Goal: Transaction & Acquisition: Purchase product/service

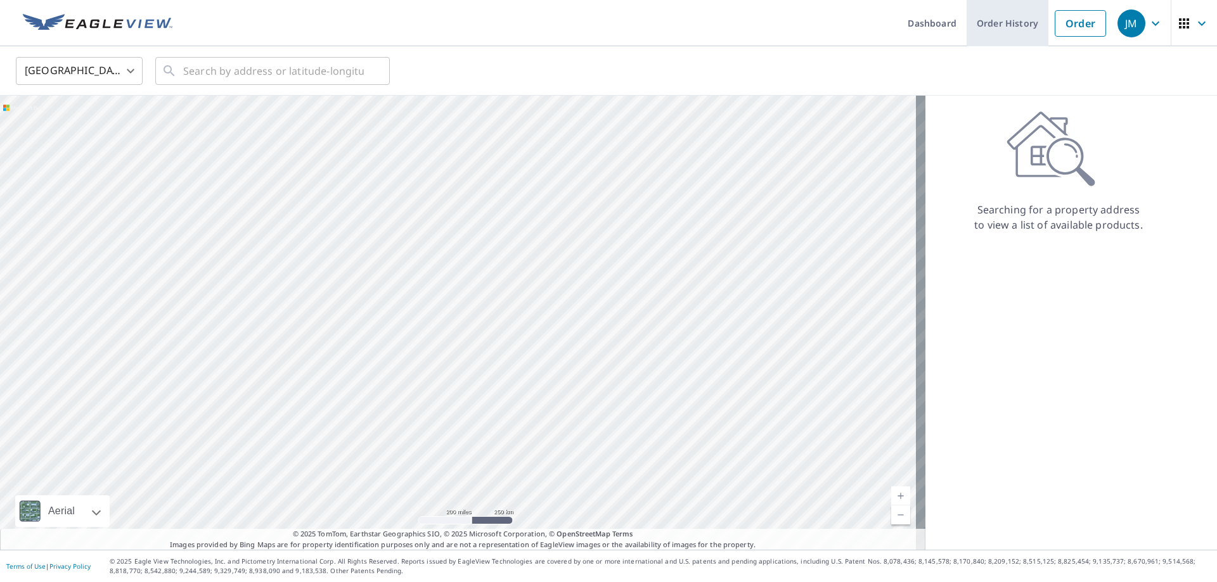
click at [999, 21] on link "Order History" at bounding box center [1007, 23] width 82 height 46
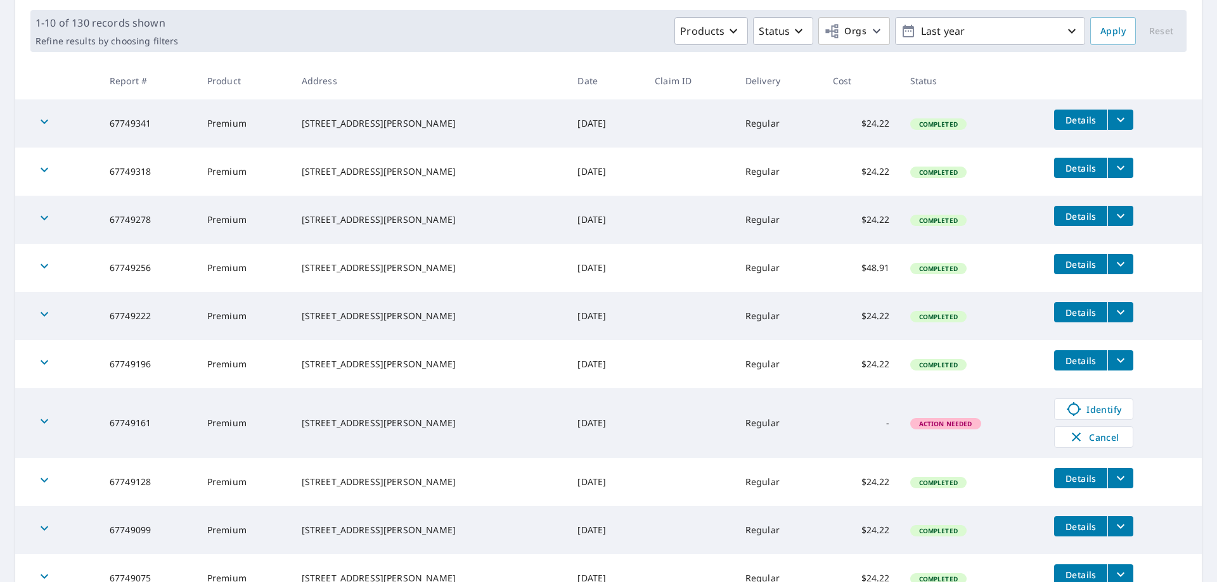
scroll to position [168, 0]
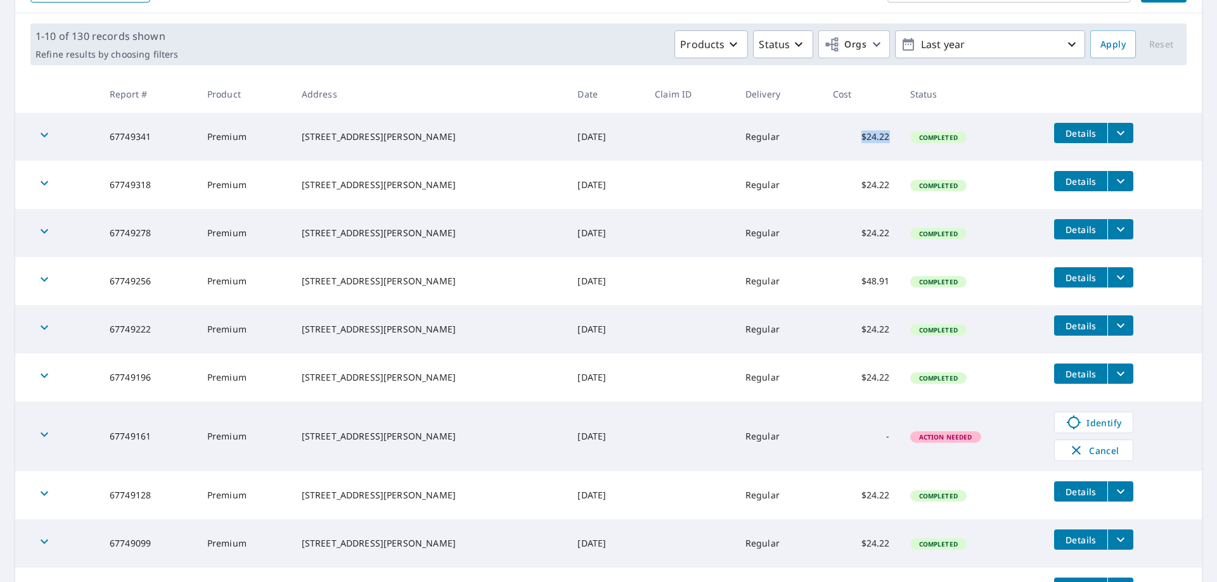
drag, startPoint x: 835, startPoint y: 133, endPoint x: 864, endPoint y: 137, distance: 30.0
click at [864, 137] on td "$24.22" at bounding box center [861, 137] width 77 height 48
copy td "$24.22"
drag, startPoint x: 835, startPoint y: 183, endPoint x: 864, endPoint y: 184, distance: 29.2
click at [864, 184] on td "$24.22" at bounding box center [861, 185] width 77 height 48
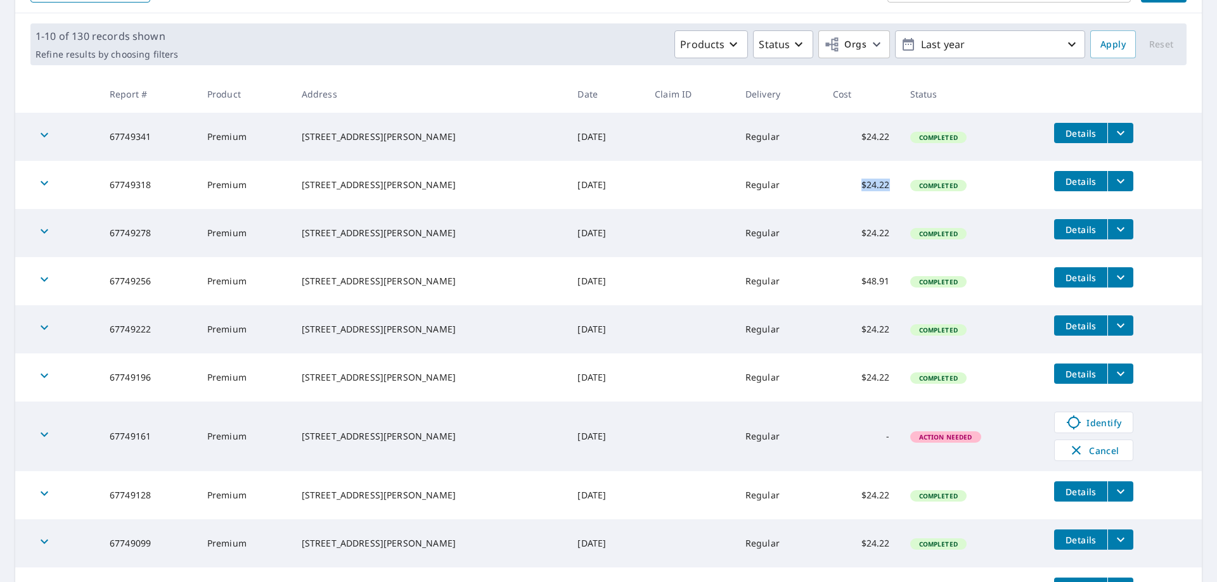
copy td "$24.22"
click at [226, 20] on div "1-10 of 130 records shown Refine results by choosing filters Products Status Or…" at bounding box center [608, 44] width 1186 height 62
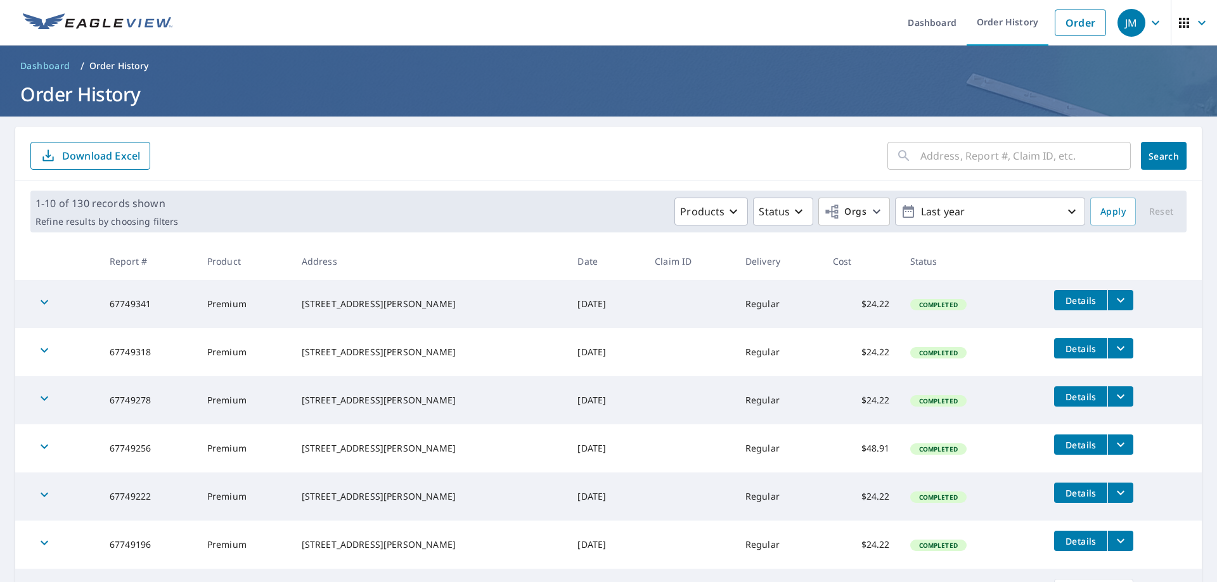
scroll to position [0, 0]
click at [1059, 30] on link "Order" at bounding box center [1080, 23] width 51 height 27
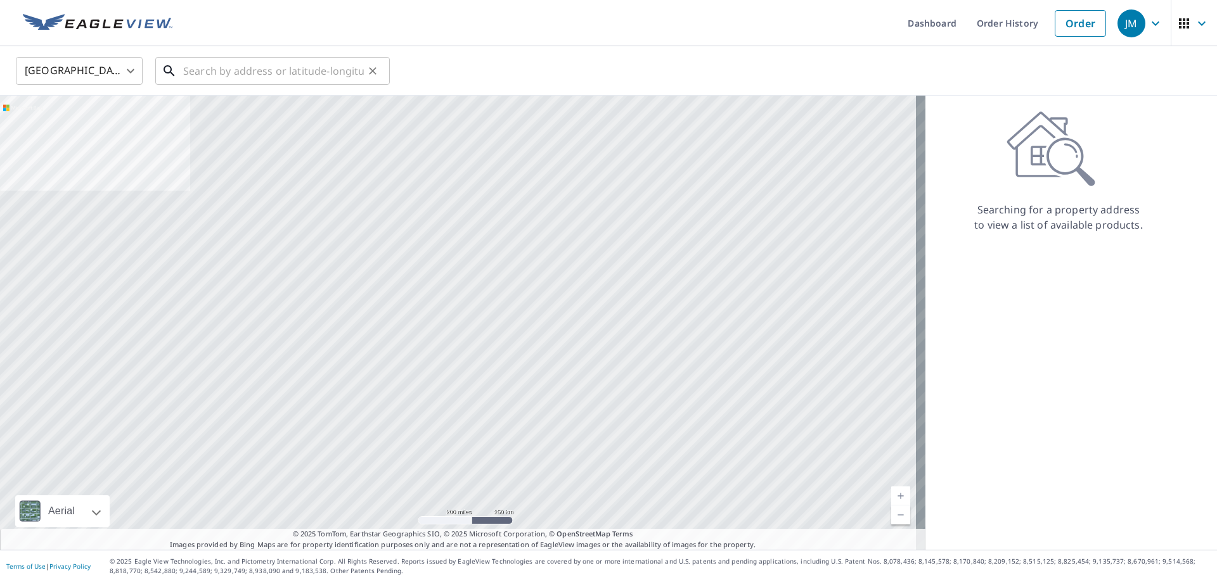
click at [206, 74] on input "text" at bounding box center [273, 70] width 181 height 35
paste input "[STREET_ADDRESS][PERSON_NAME]"
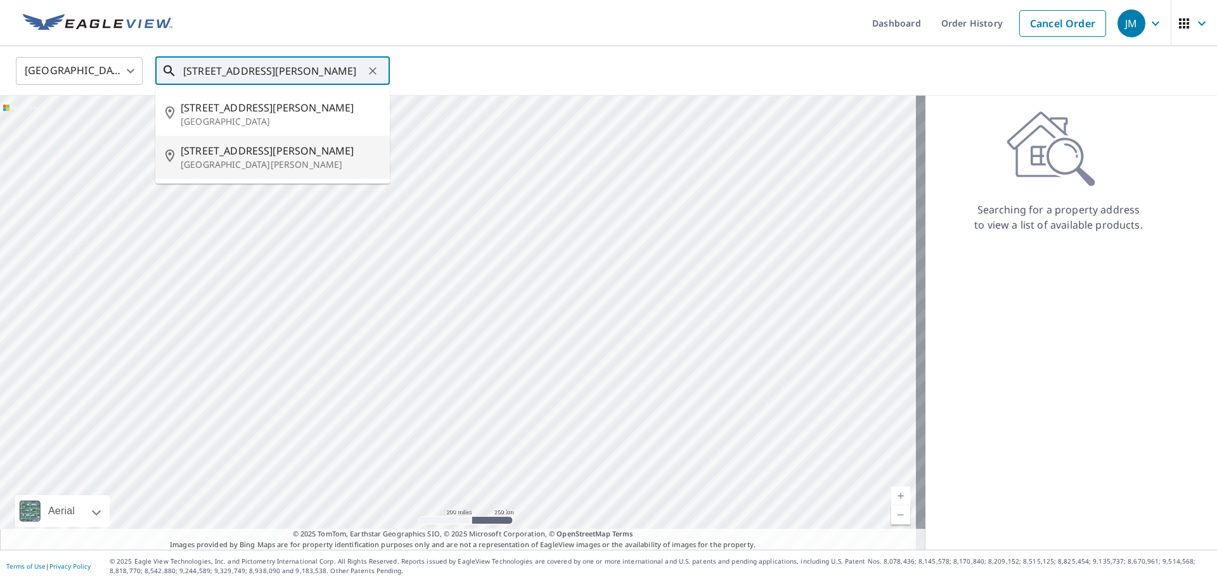
click at [250, 162] on p "[GEOGRAPHIC_DATA][PERSON_NAME]" at bounding box center [280, 164] width 199 height 13
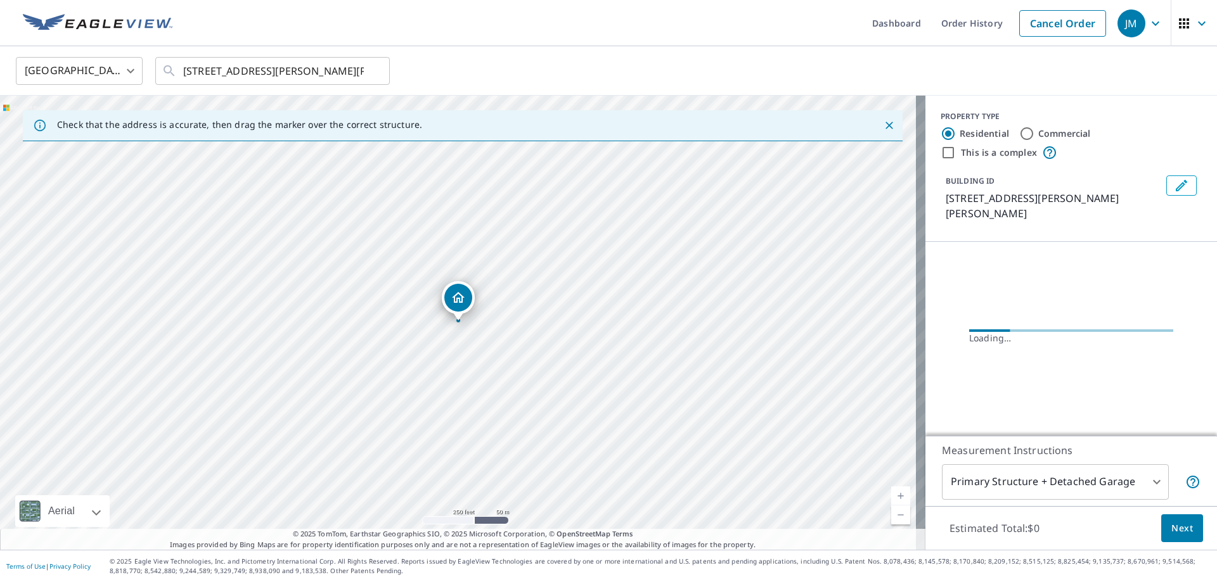
click at [883, 124] on icon "Close" at bounding box center [889, 125] width 13 height 13
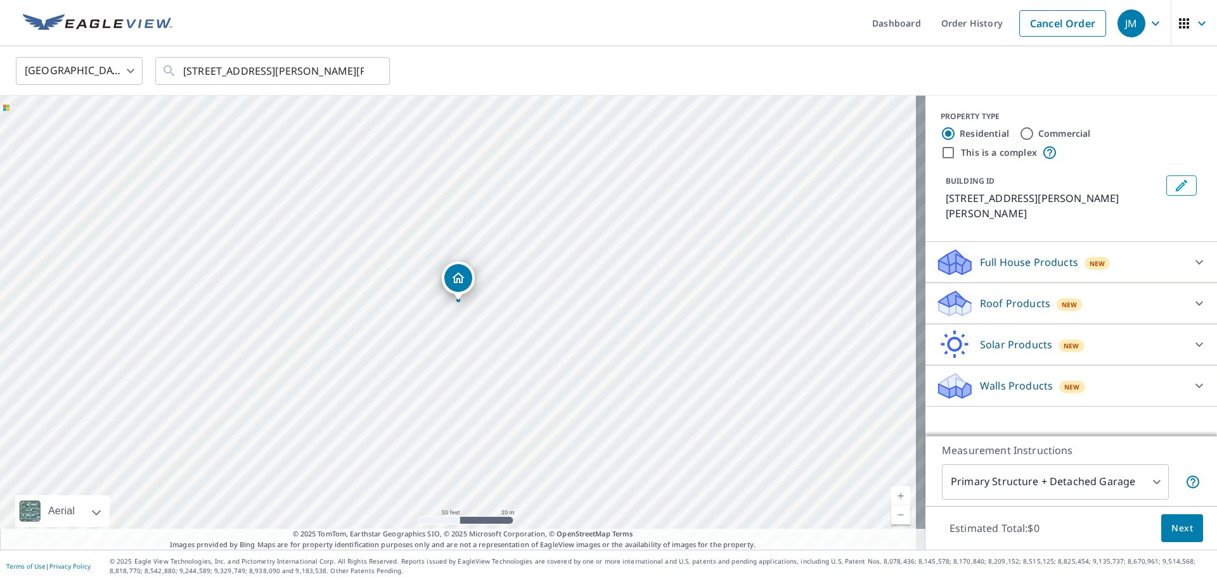
drag, startPoint x: 518, startPoint y: 204, endPoint x: 711, endPoint y: 442, distance: 306.3
click at [711, 442] on div "[STREET_ADDRESS][PERSON_NAME][PERSON_NAME]" at bounding box center [462, 323] width 925 height 454
drag, startPoint x: 753, startPoint y: 317, endPoint x: 549, endPoint y: 218, distance: 226.2
click at [549, 218] on div "[STREET_ADDRESS][PERSON_NAME][PERSON_NAME]" at bounding box center [462, 323] width 925 height 454
drag, startPoint x: 262, startPoint y: 183, endPoint x: 292, endPoint y: 160, distance: 38.0
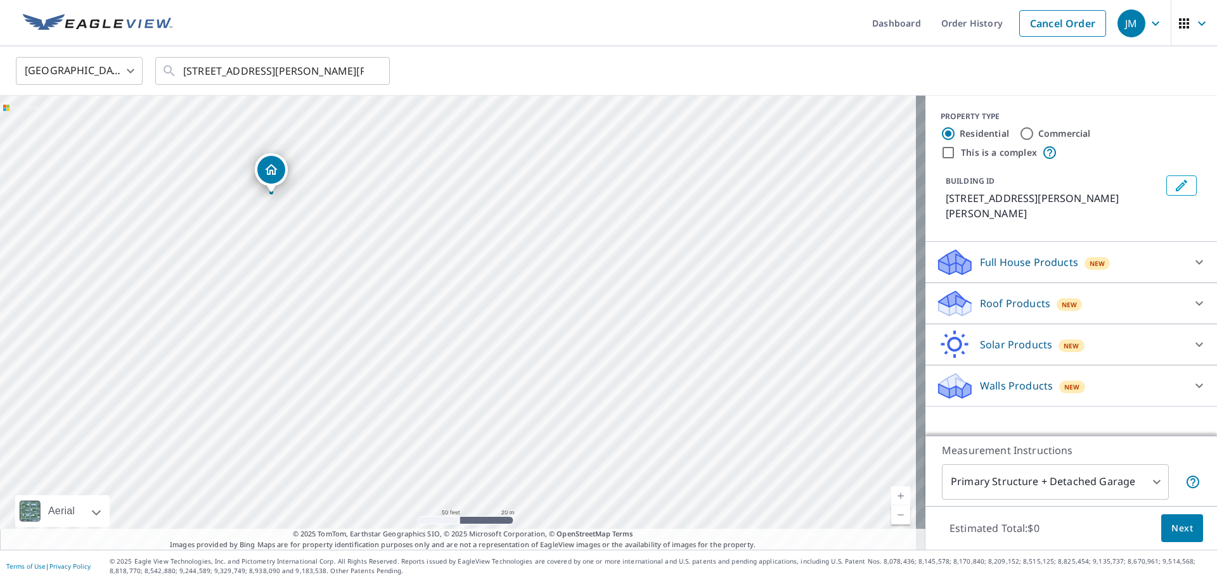
drag, startPoint x: 657, startPoint y: 291, endPoint x: 470, endPoint y: 163, distance: 226.6
click at [470, 163] on div "[STREET_ADDRESS][PERSON_NAME][PERSON_NAME]" at bounding box center [462, 323] width 925 height 454
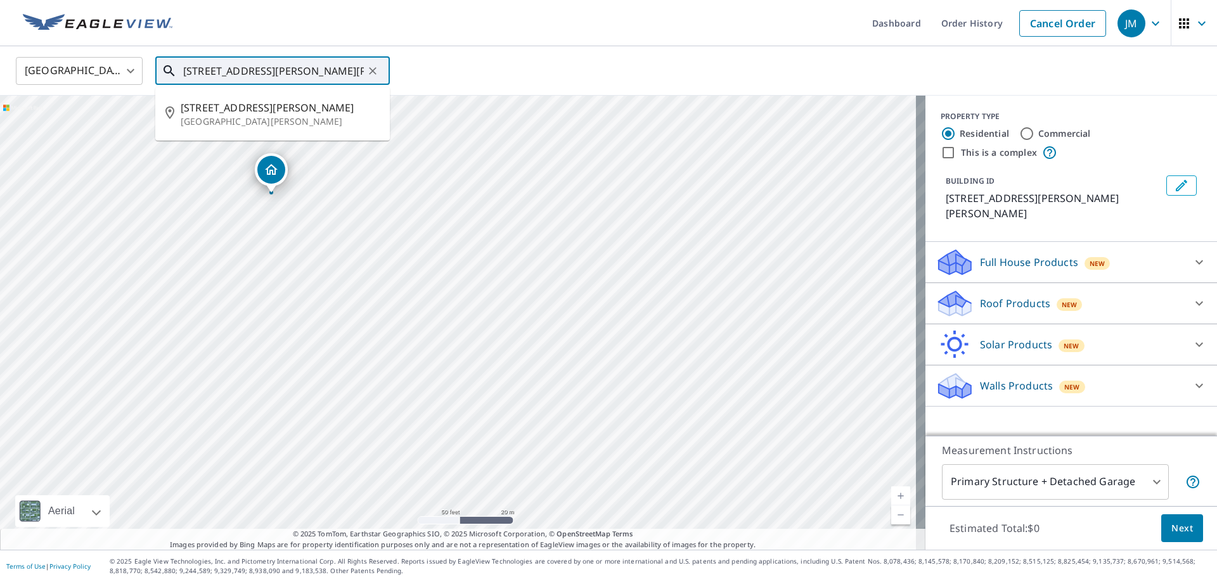
click at [205, 68] on input "[STREET_ADDRESS][PERSON_NAME][PERSON_NAME]" at bounding box center [273, 70] width 181 height 35
type input "[STREET_ADDRESS][PERSON_NAME][PERSON_NAME]"
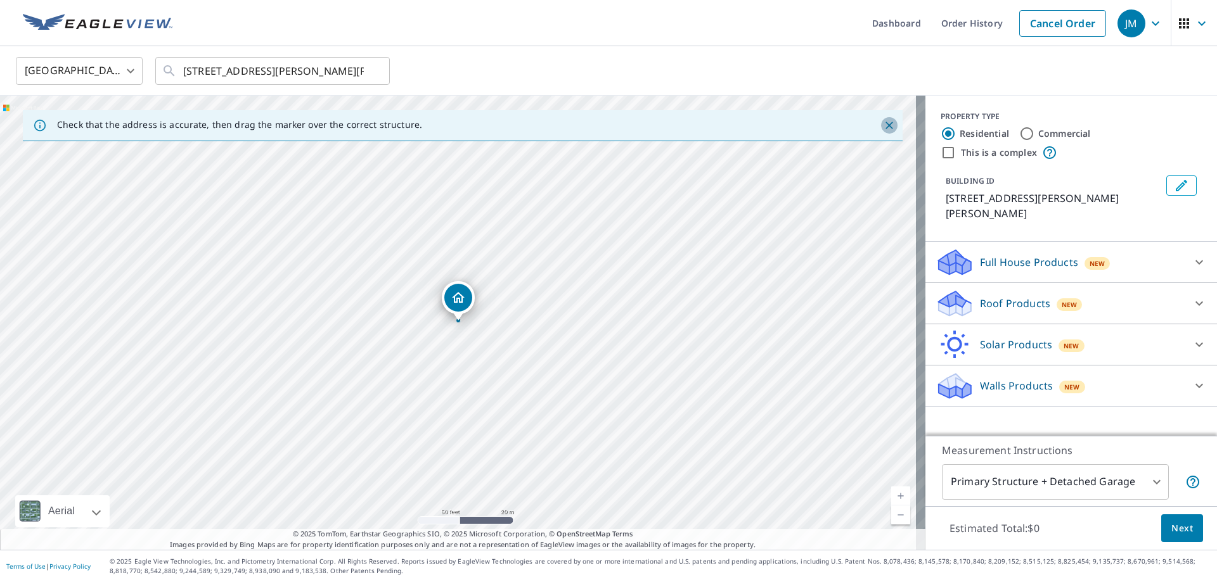
click at [883, 124] on icon "Close" at bounding box center [889, 125] width 13 height 13
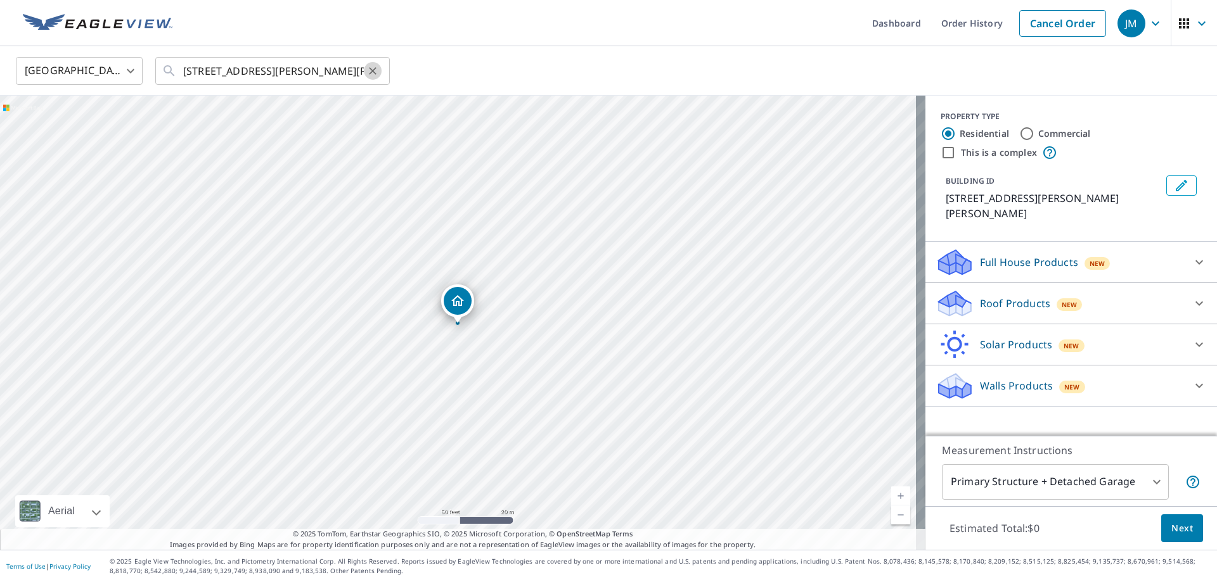
click at [372, 72] on icon "Clear" at bounding box center [373, 71] width 8 height 8
click at [262, 70] on input "4046 [PERSON_NAME] FT [PERSON_NAME]" at bounding box center [273, 70] width 181 height 35
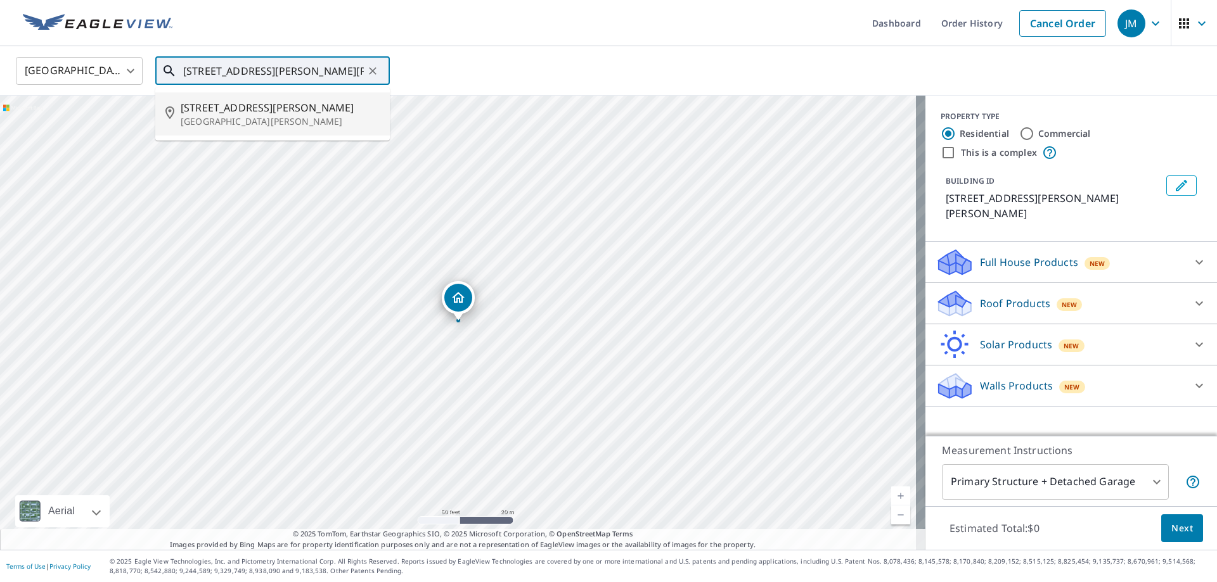
click at [233, 119] on p "[GEOGRAPHIC_DATA][PERSON_NAME]" at bounding box center [280, 121] width 199 height 13
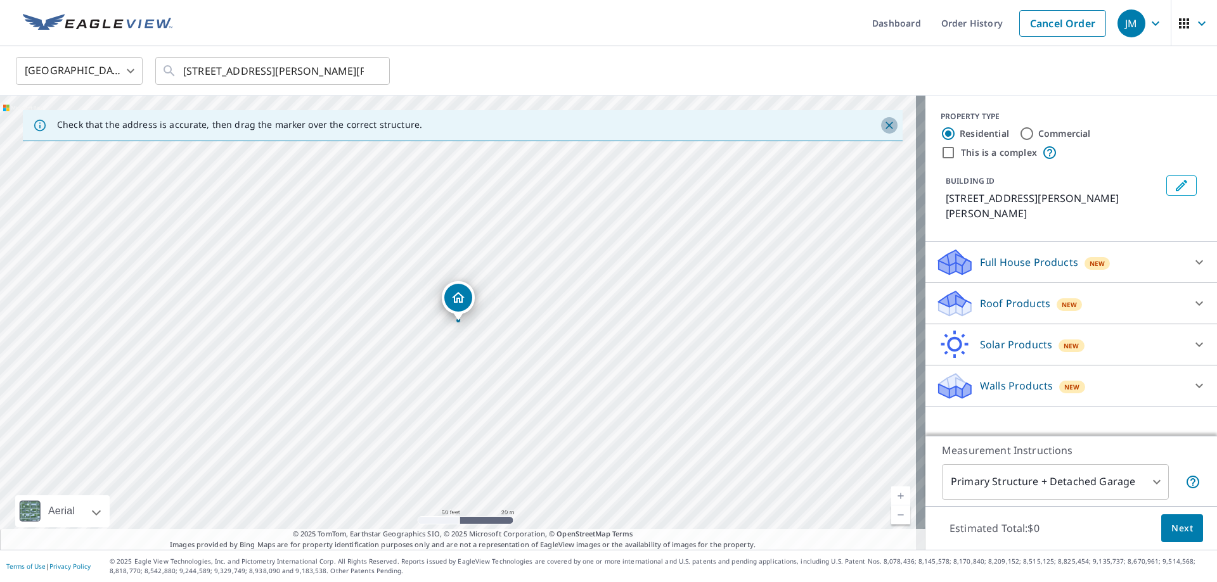
click at [883, 124] on icon "Close" at bounding box center [889, 125] width 13 height 13
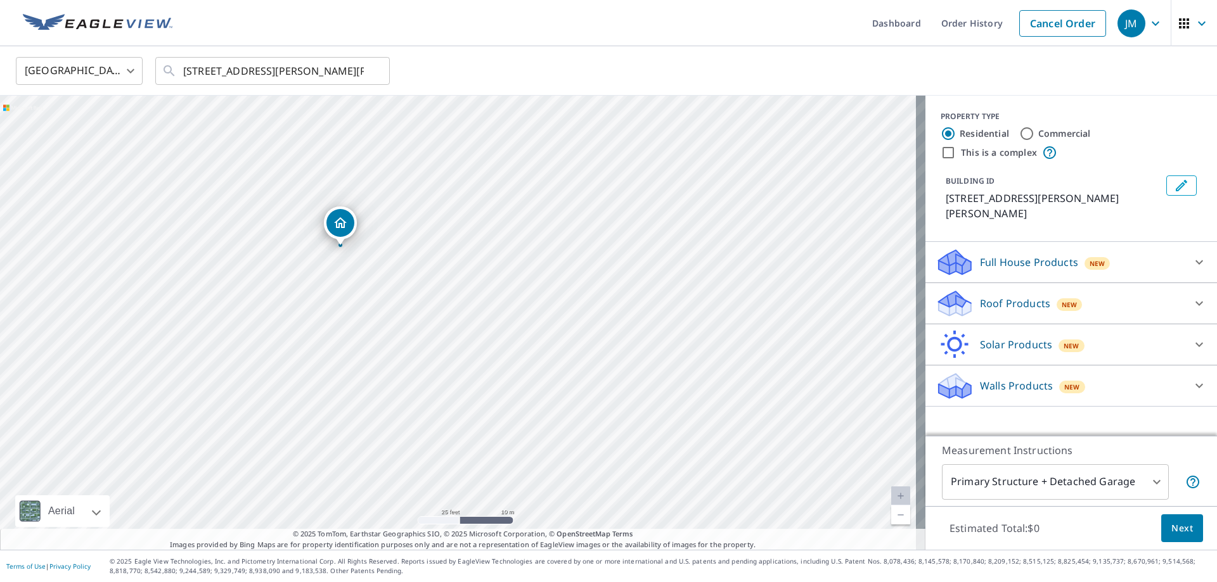
drag, startPoint x: 589, startPoint y: 233, endPoint x: 605, endPoint y: 74, distance: 159.9
click at [605, 74] on div "United States US ​ [STREET_ADDRESS][PERSON_NAME][PERSON_NAME] ​ [STREET_ADDRESS…" at bounding box center [608, 298] width 1217 height 504
drag, startPoint x: 657, startPoint y: 318, endPoint x: 634, endPoint y: 128, distance: 190.9
click at [634, 128] on div "[STREET_ADDRESS][PERSON_NAME][PERSON_NAME]" at bounding box center [462, 323] width 925 height 454
click at [633, 129] on div "[STREET_ADDRESS][PERSON_NAME][PERSON_NAME]" at bounding box center [462, 323] width 925 height 454
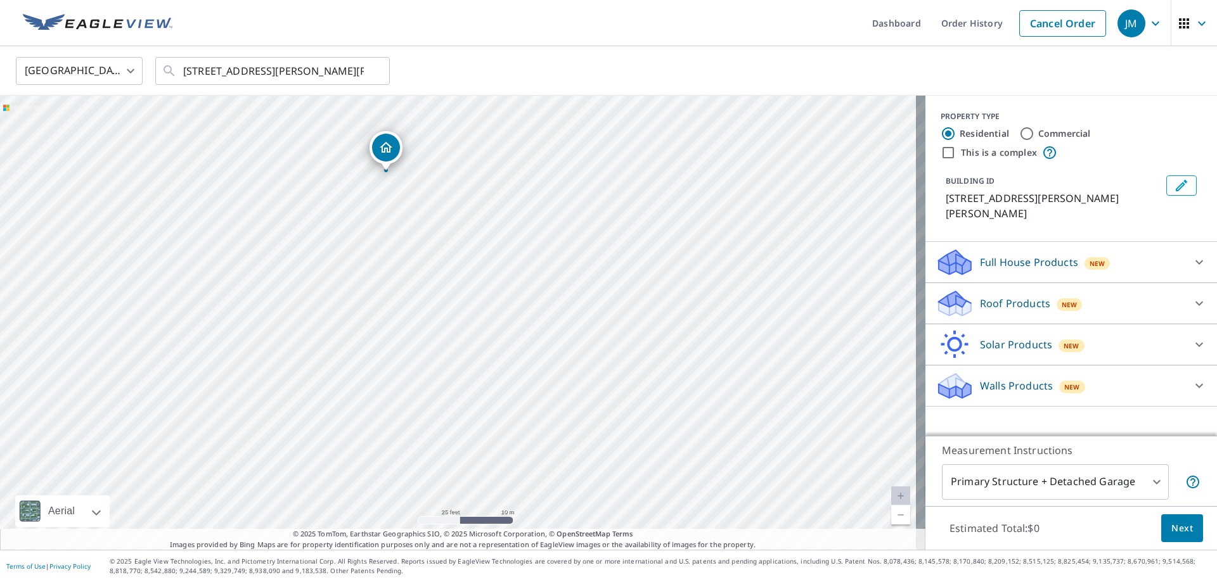
drag, startPoint x: 671, startPoint y: 434, endPoint x: 598, endPoint y: 284, distance: 166.7
click at [598, 284] on div "[STREET_ADDRESS][PERSON_NAME][PERSON_NAME]" at bounding box center [462, 323] width 925 height 454
drag, startPoint x: 504, startPoint y: 202, endPoint x: 444, endPoint y: 326, distance: 138.3
click at [474, 340] on div "[STREET_ADDRESS][PERSON_NAME][PERSON_NAME]" at bounding box center [462, 323] width 925 height 454
drag, startPoint x: 346, startPoint y: 288, endPoint x: 555, endPoint y: 255, distance: 211.1
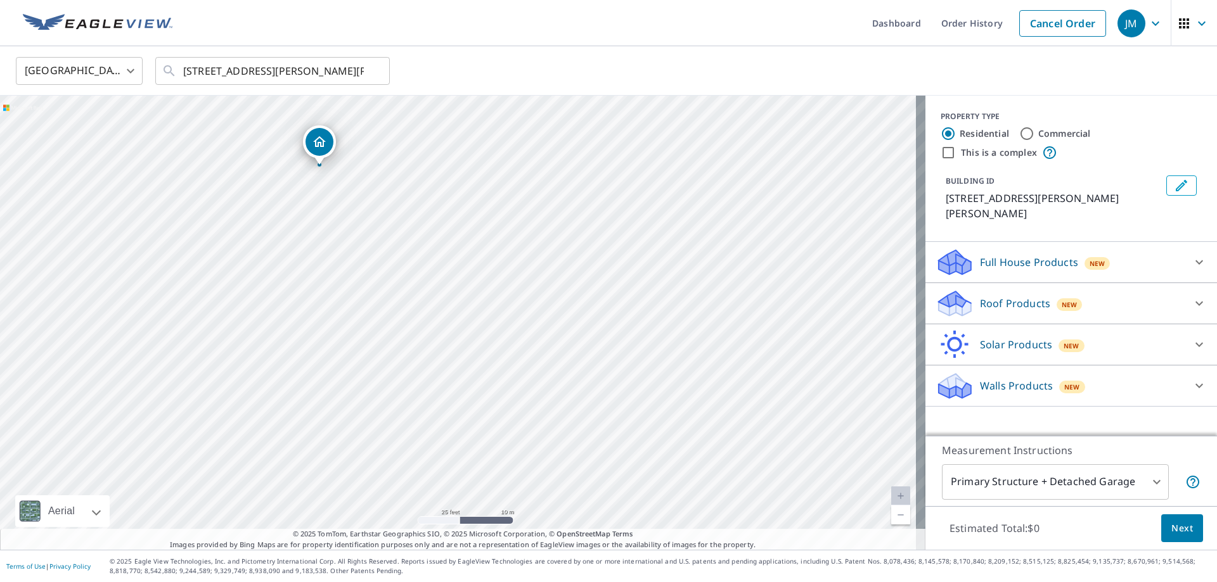
drag, startPoint x: 800, startPoint y: 371, endPoint x: 662, endPoint y: 215, distance: 208.7
click at [662, 215] on div "[STREET_ADDRESS][PERSON_NAME][PERSON_NAME]" at bounding box center [462, 323] width 925 height 454
click at [205, 70] on input "[STREET_ADDRESS][PERSON_NAME][PERSON_NAME]" at bounding box center [273, 70] width 181 height 35
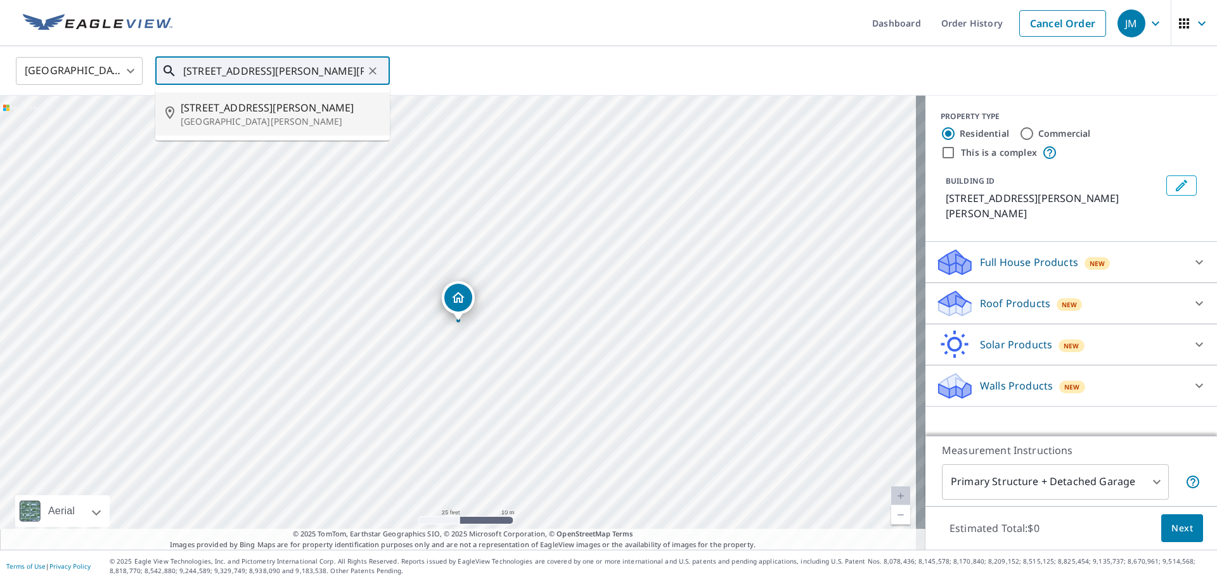
click at [211, 109] on span "[STREET_ADDRESS][PERSON_NAME]" at bounding box center [280, 107] width 199 height 15
type input "[STREET_ADDRESS][PERSON_NAME][PERSON_NAME]"
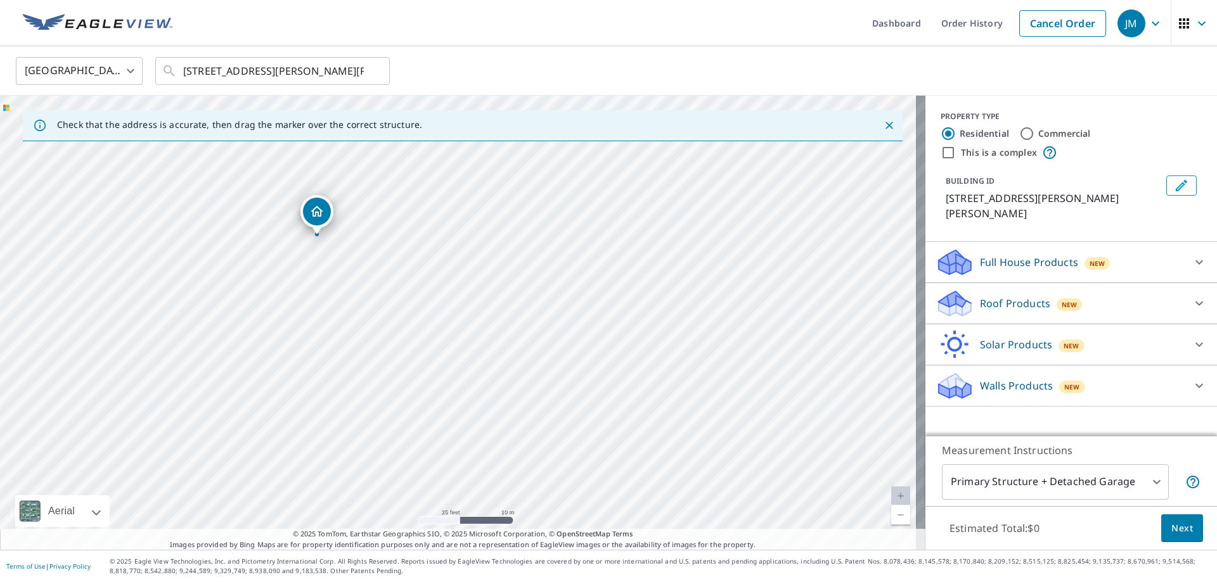
drag, startPoint x: 725, startPoint y: 360, endPoint x: 412, endPoint y: 190, distance: 356.2
click at [412, 190] on div "[STREET_ADDRESS][PERSON_NAME][PERSON_NAME]" at bounding box center [462, 323] width 925 height 454
click at [1051, 577] on footer "Terms of Use | Privacy Policy © 2025 Eagle View Technologies, Inc. and Pictomet…" at bounding box center [608, 566] width 1217 height 32
click at [377, 72] on icon "Clear" at bounding box center [372, 71] width 13 height 13
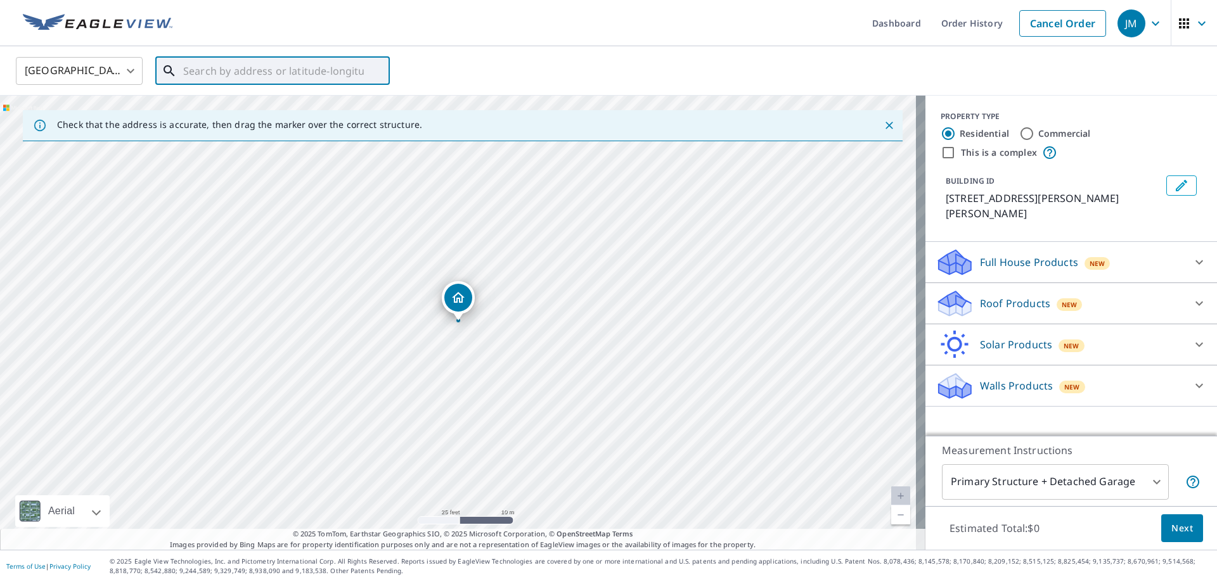
paste input "[STREET_ADDRESS][PERSON_NAME]"
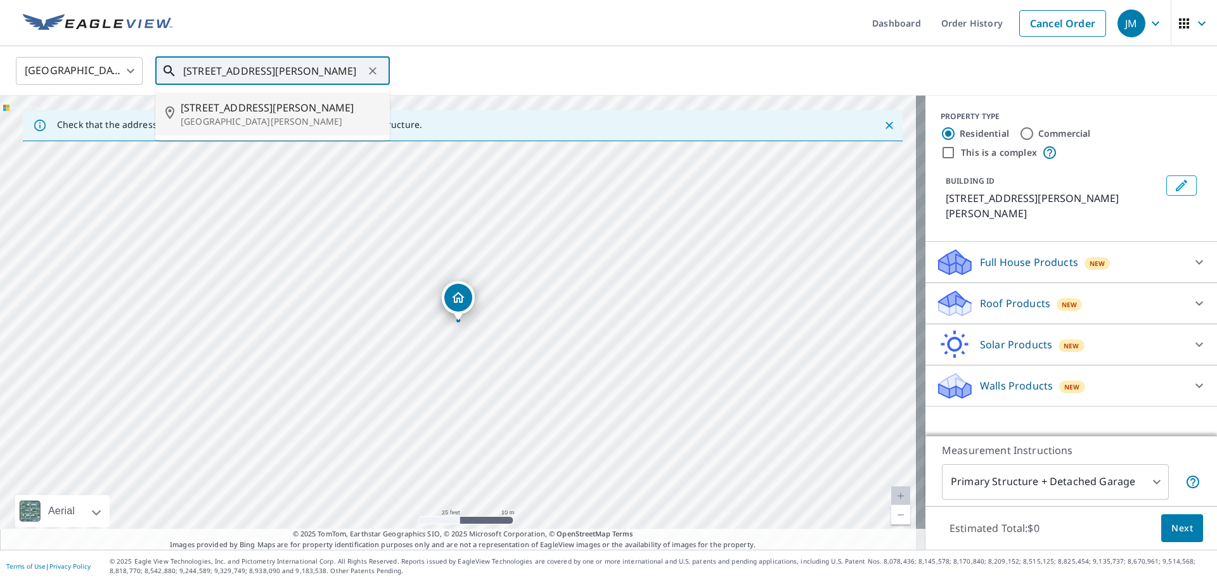
click at [222, 117] on p "[GEOGRAPHIC_DATA][PERSON_NAME]" at bounding box center [280, 121] width 199 height 13
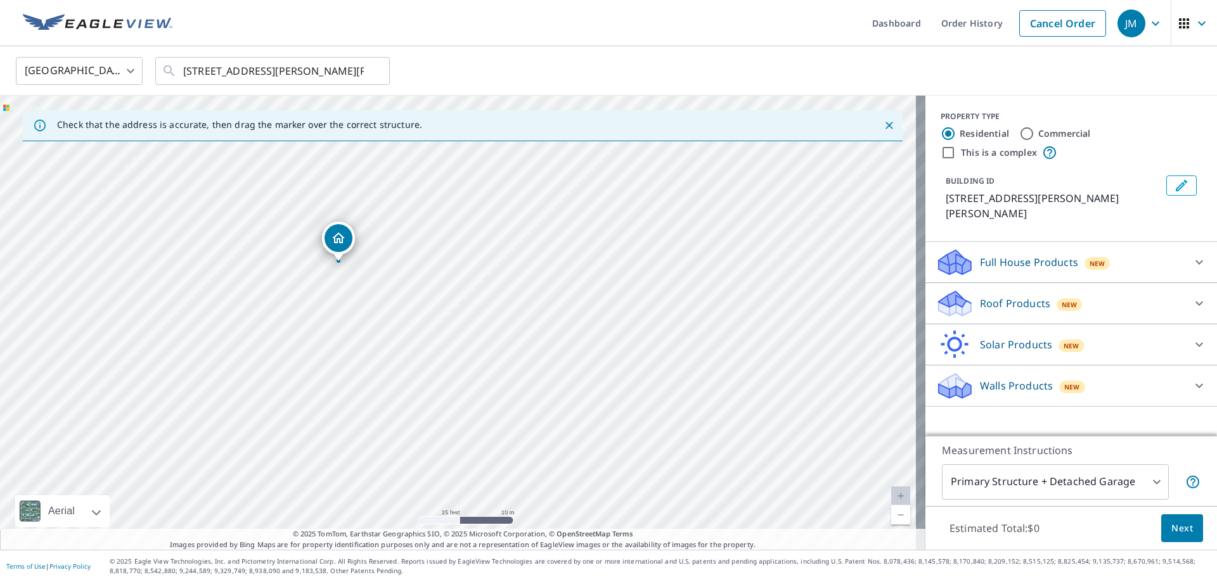
drag, startPoint x: 626, startPoint y: 259, endPoint x: 506, endPoint y: 200, distance: 133.8
click at [506, 200] on div "[STREET_ADDRESS][PERSON_NAME][PERSON_NAME]" at bounding box center [462, 323] width 925 height 454
click at [883, 127] on icon "Close" at bounding box center [889, 125] width 13 height 13
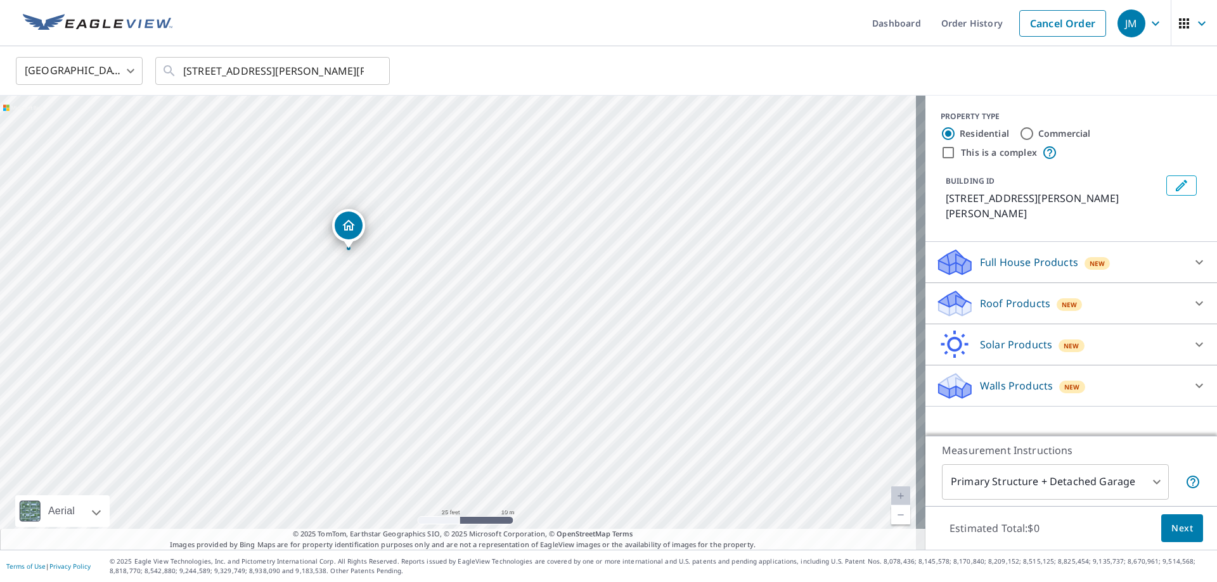
drag, startPoint x: 677, startPoint y: 287, endPoint x: 597, endPoint y: 219, distance: 104.8
click at [597, 219] on div "[STREET_ADDRESS][PERSON_NAME][PERSON_NAME]" at bounding box center [462, 323] width 925 height 454
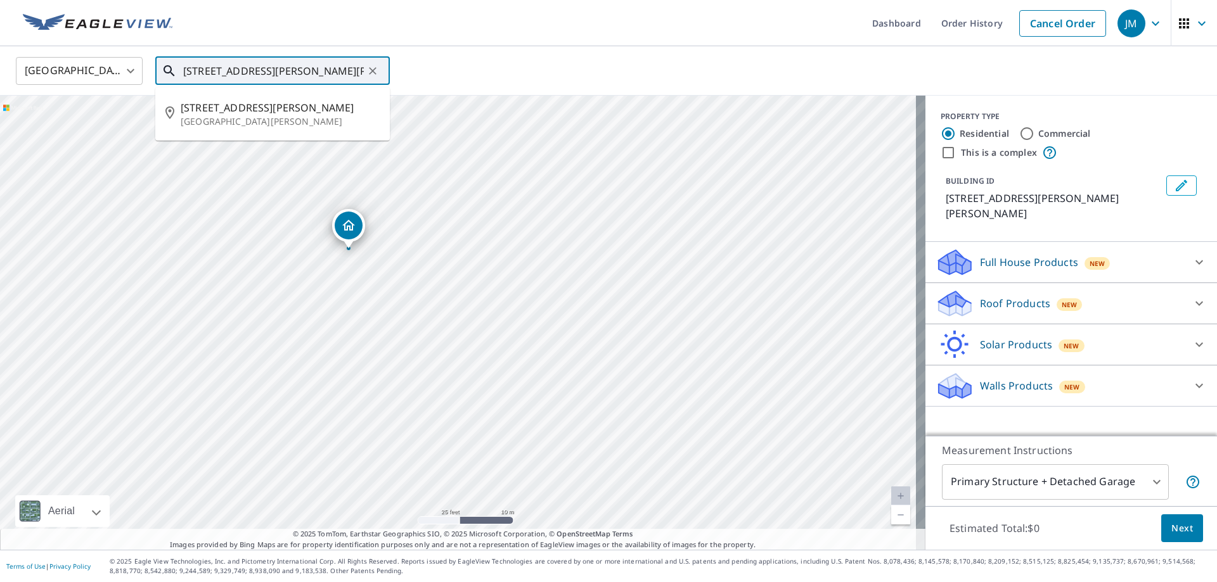
click at [205, 75] on input "[STREET_ADDRESS][PERSON_NAME][PERSON_NAME]" at bounding box center [273, 70] width 181 height 35
click at [233, 116] on p "[GEOGRAPHIC_DATA][PERSON_NAME]" at bounding box center [280, 121] width 199 height 13
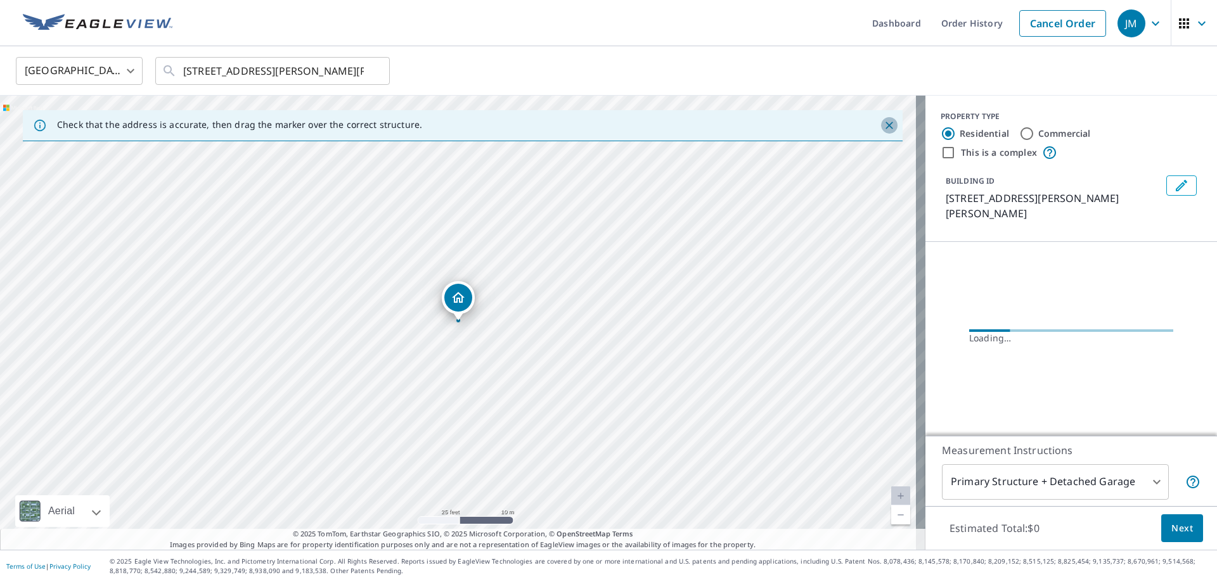
click at [883, 121] on icon "Close" at bounding box center [889, 125] width 13 height 13
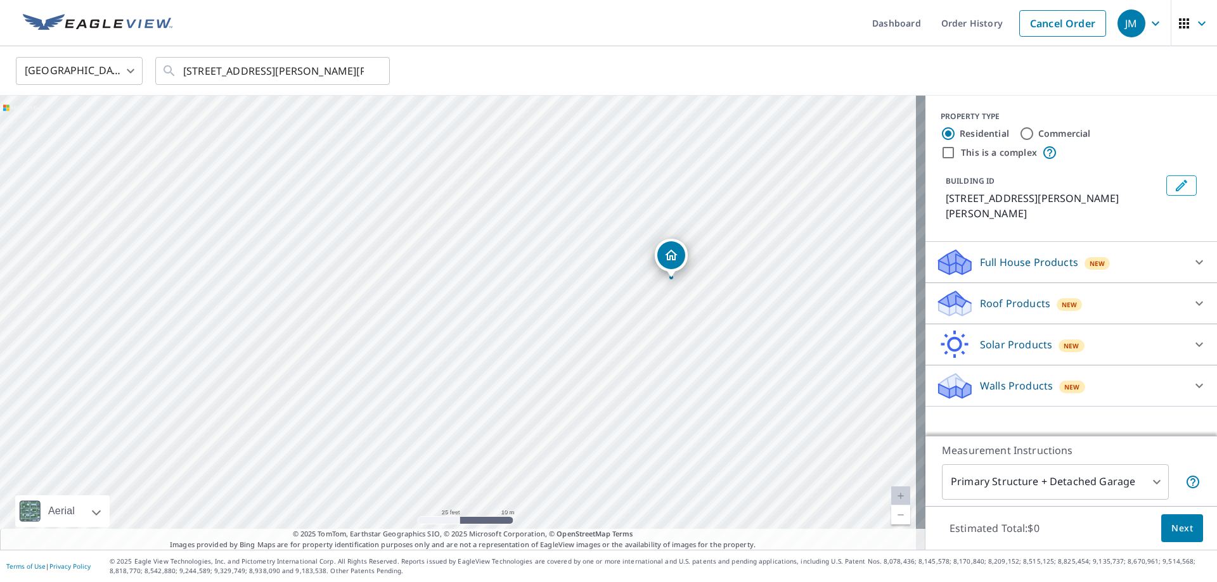
drag, startPoint x: 465, startPoint y: 296, endPoint x: 677, endPoint y: 253, distance: 217.3
drag, startPoint x: 807, startPoint y: 345, endPoint x: 653, endPoint y: 208, distance: 206.0
click at [653, 208] on div "[STREET_ADDRESS][PERSON_NAME][PERSON_NAME]" at bounding box center [462, 323] width 925 height 454
click at [205, 70] on input "[STREET_ADDRESS][PERSON_NAME][PERSON_NAME]" at bounding box center [273, 70] width 181 height 35
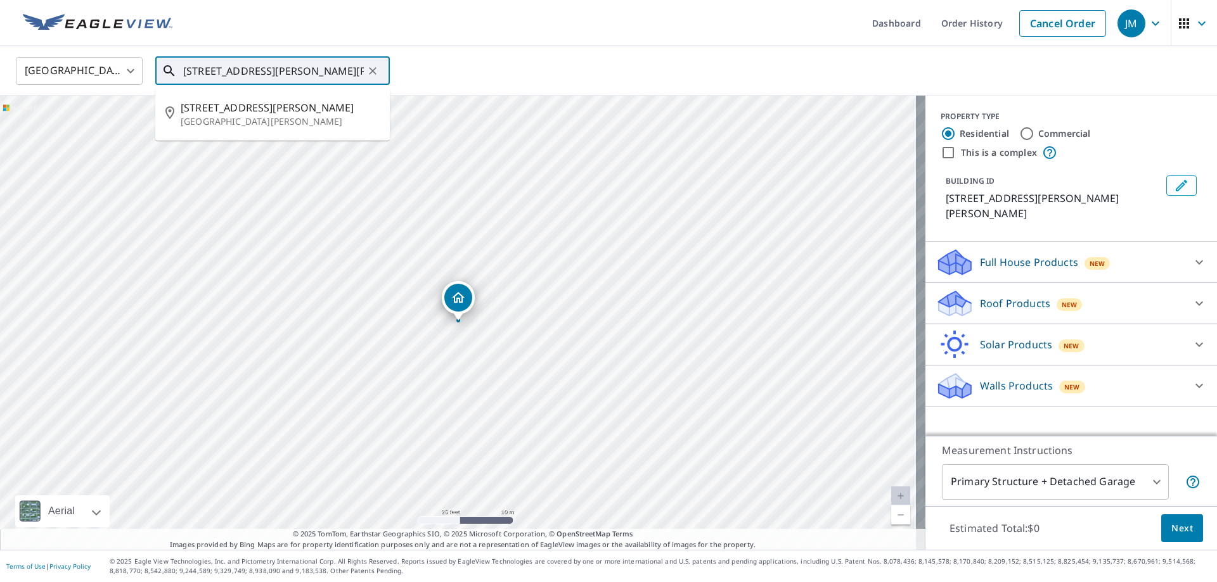
type input "[STREET_ADDRESS][PERSON_NAME][PERSON_NAME]"
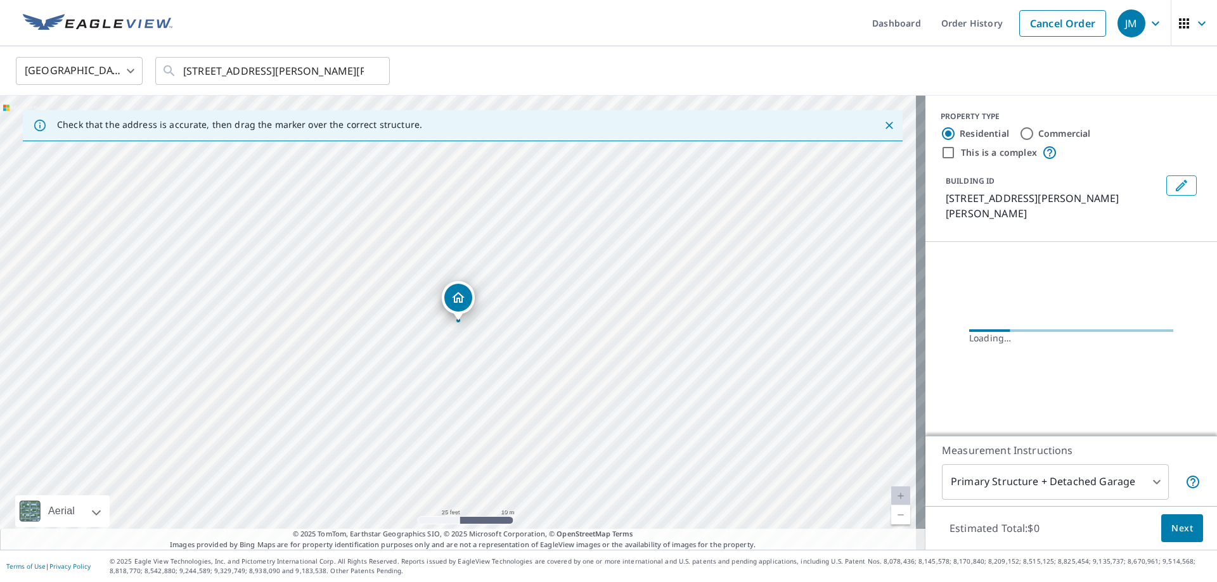
click at [883, 124] on icon "Close" at bounding box center [889, 125] width 13 height 13
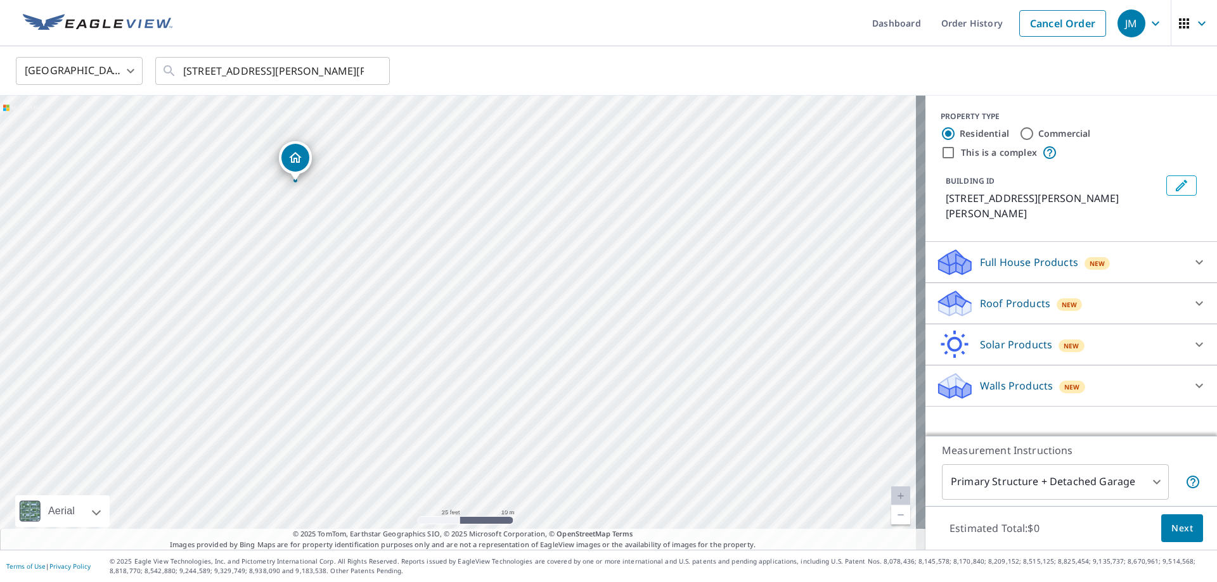
drag, startPoint x: 863, startPoint y: 294, endPoint x: 700, endPoint y: 154, distance: 214.8
click at [700, 154] on div "[STREET_ADDRESS][PERSON_NAME][PERSON_NAME]" at bounding box center [462, 323] width 925 height 454
drag, startPoint x: 439, startPoint y: 383, endPoint x: 695, endPoint y: 327, distance: 261.6
click at [695, 327] on div "[STREET_ADDRESS][PERSON_NAME][PERSON_NAME]" at bounding box center [462, 323] width 925 height 454
